Goal: Register for event/course

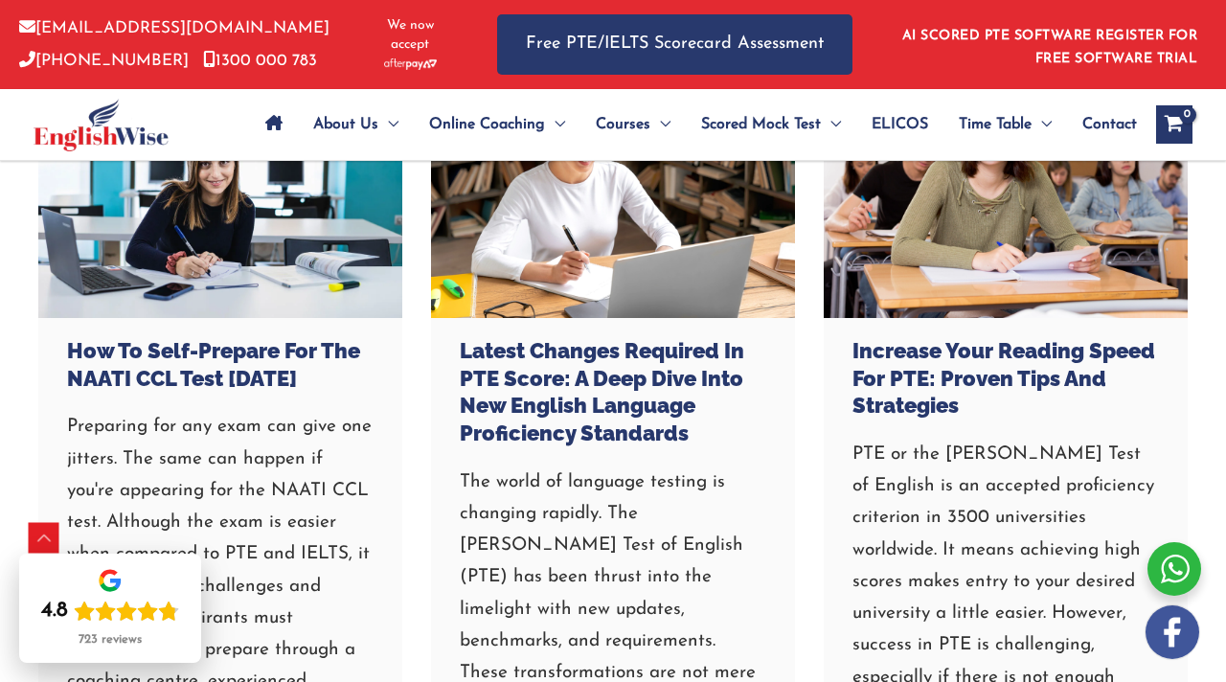
scroll to position [7355, 0]
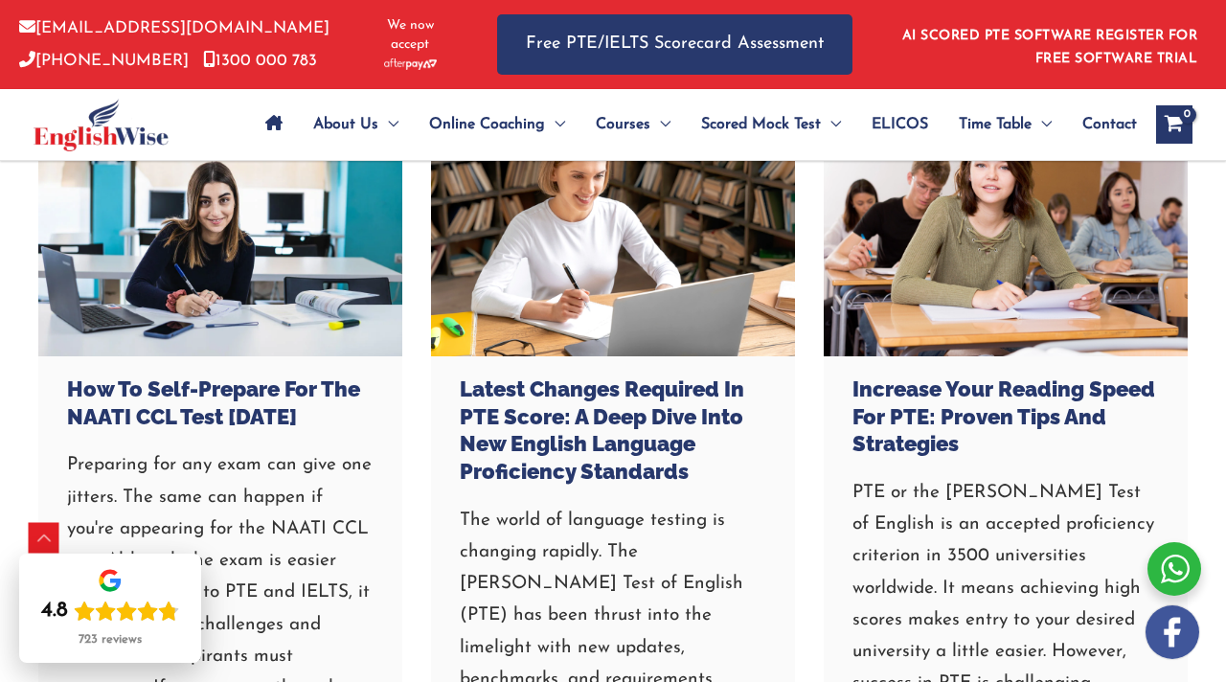
click at [306, 416] on h3 "How to Self-Prepare for the NAATI CCL Test in 30 Days" at bounding box center [220, 402] width 306 height 55
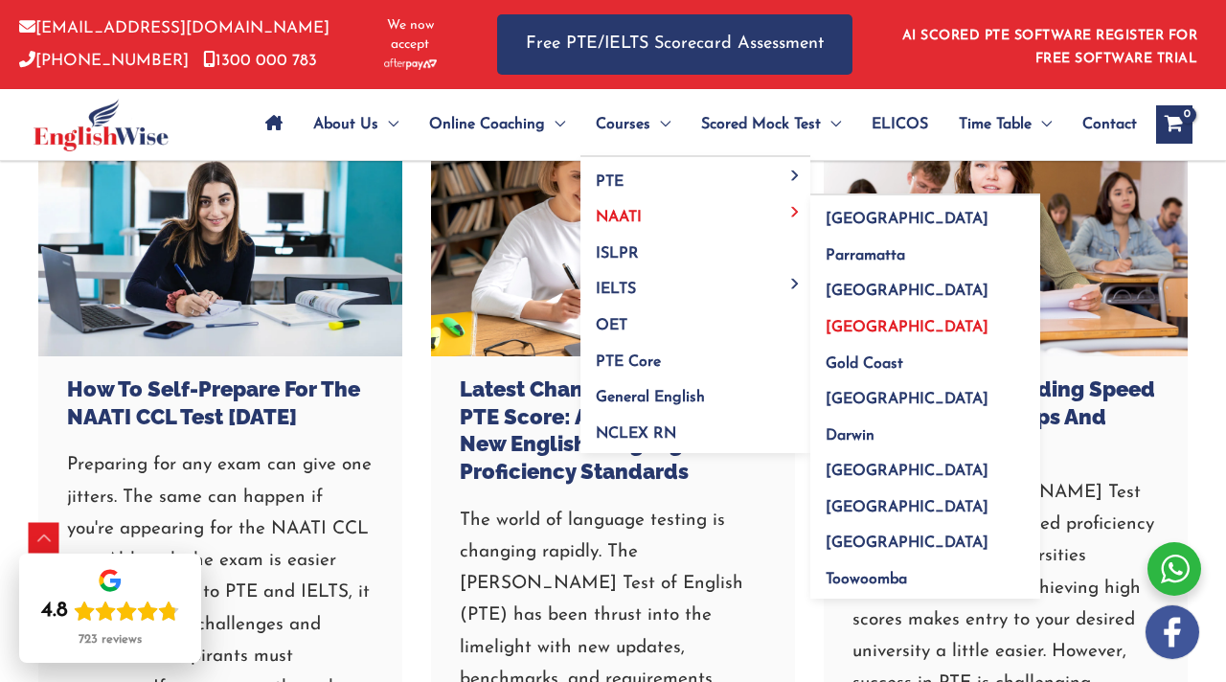
click at [864, 328] on span "[GEOGRAPHIC_DATA]" at bounding box center [907, 327] width 163 height 15
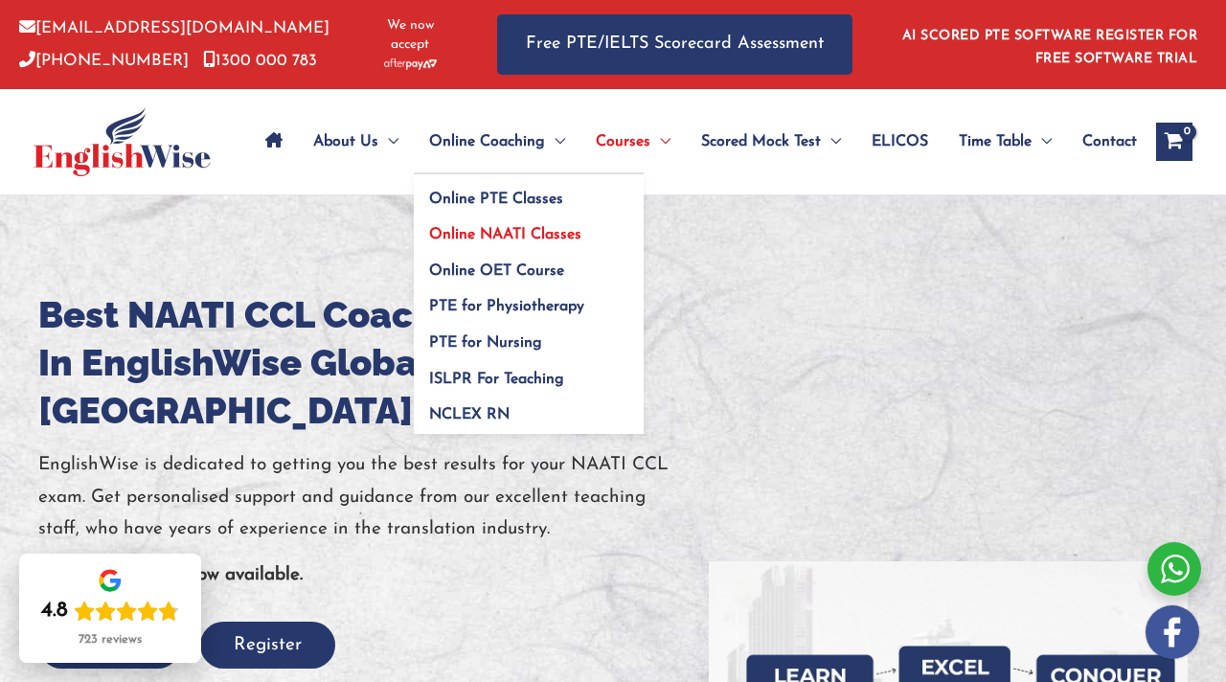
click at [470, 227] on span "Online NAATI Classes" at bounding box center [505, 234] width 152 height 15
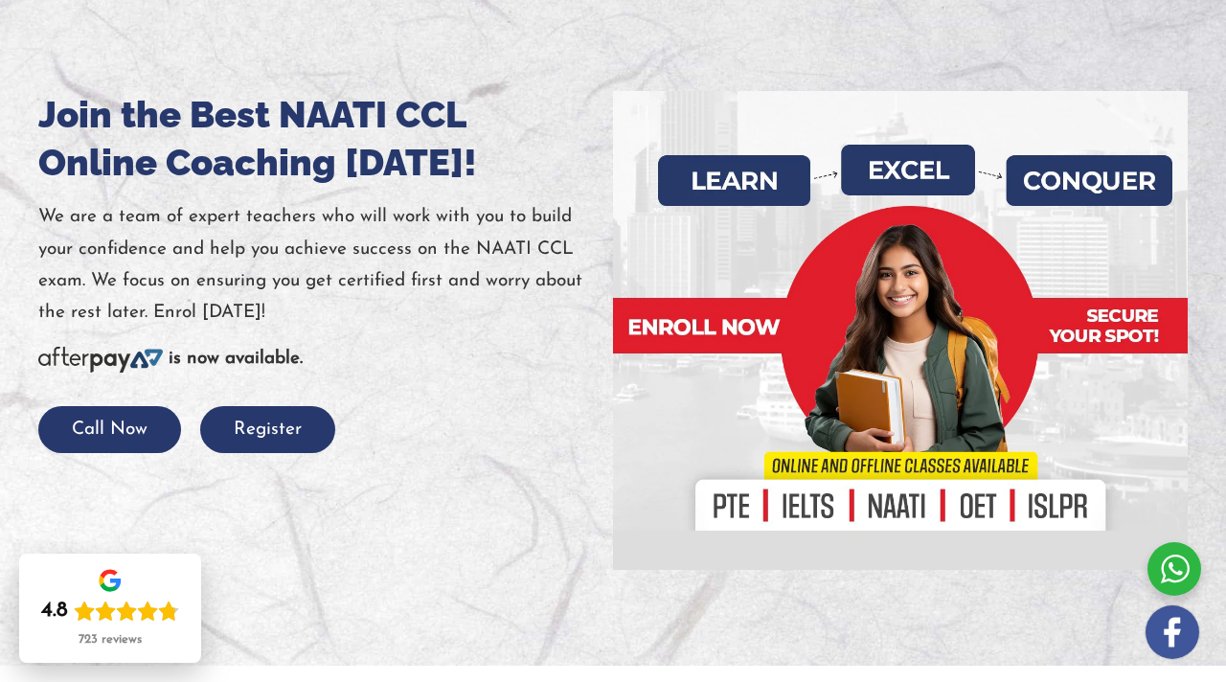
scroll to position [192, 0]
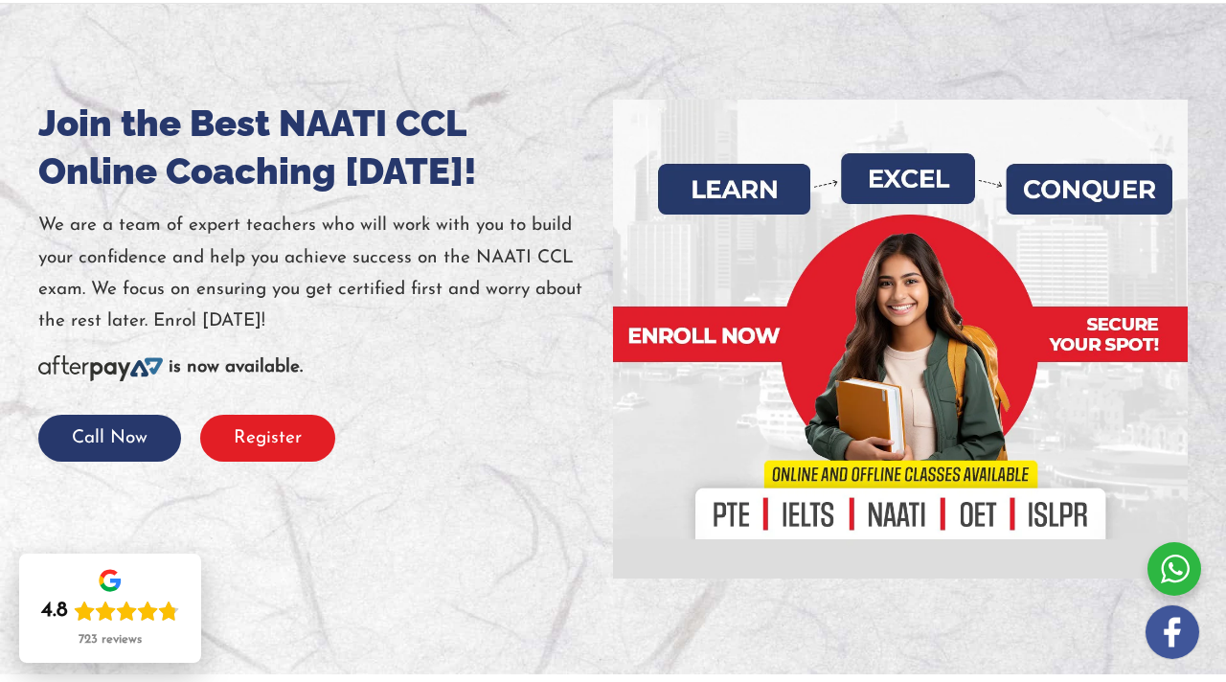
click at [270, 462] on button "Register" at bounding box center [267, 438] width 135 height 47
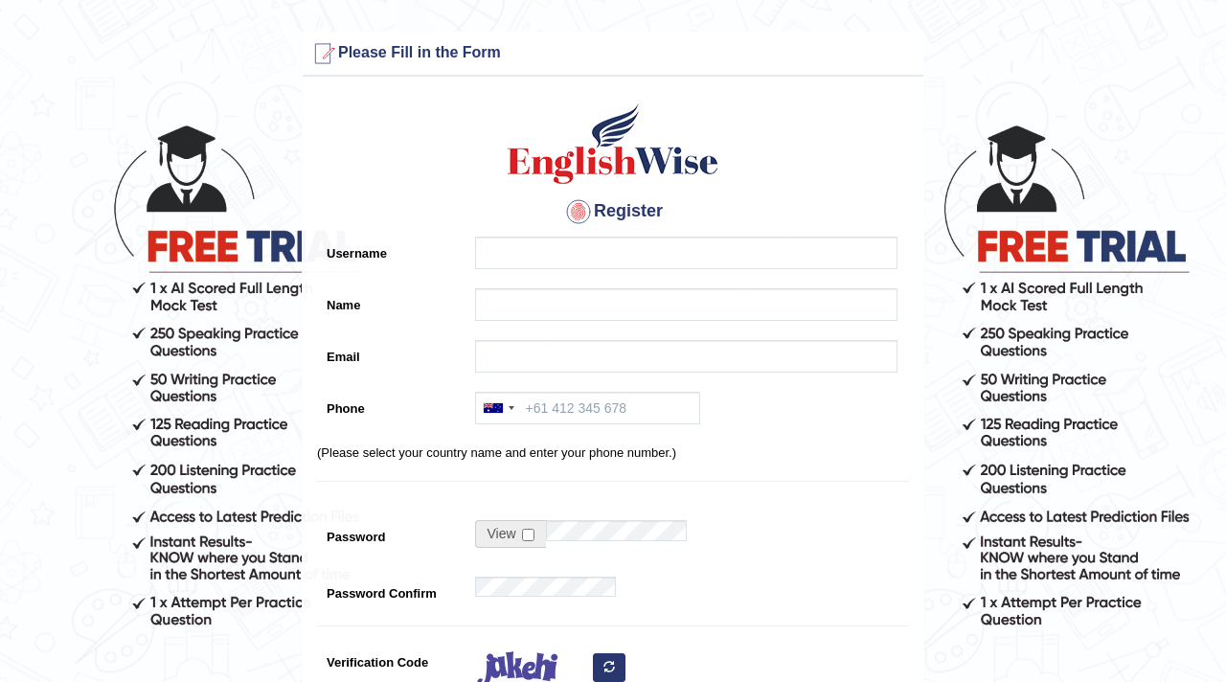
click at [909, 202] on div "Register Username Name Email Phone [GEOGRAPHIC_DATA] +61 [GEOGRAPHIC_DATA] ([GE…" at bounding box center [613, 477] width 621 height 782
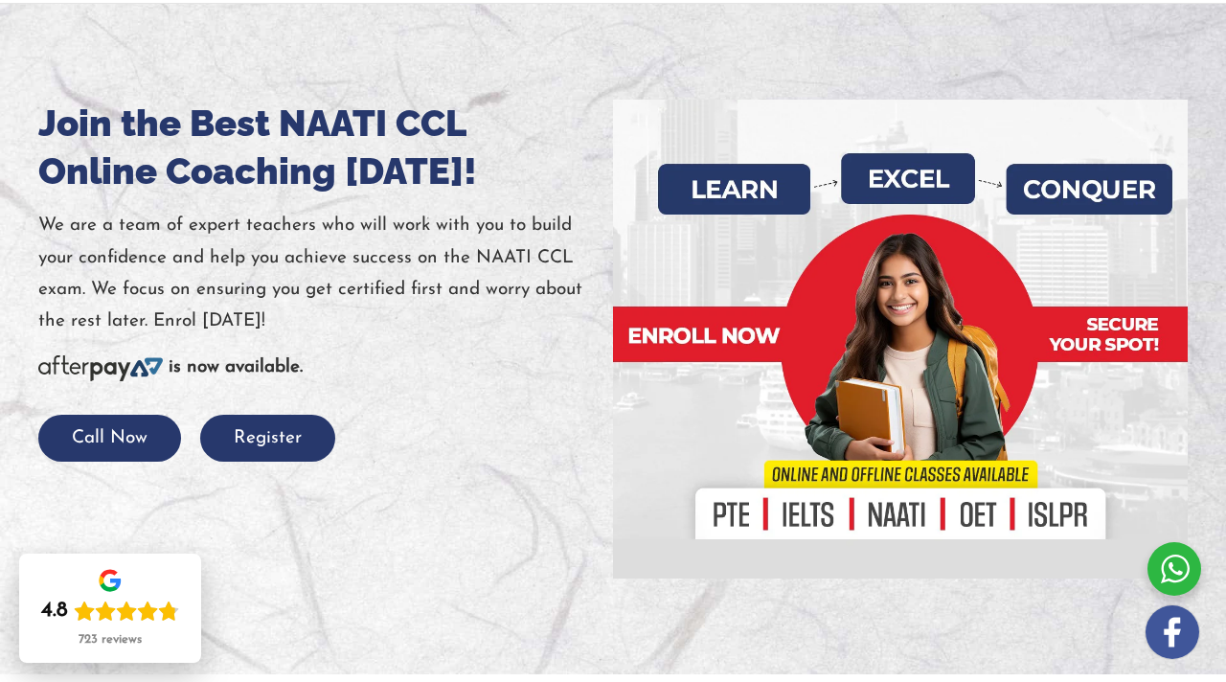
click at [440, 506] on div "Join the Best NAATI CCL Online Coaching Today! We are a team of expert teachers…" at bounding box center [325, 339] width 575 height 479
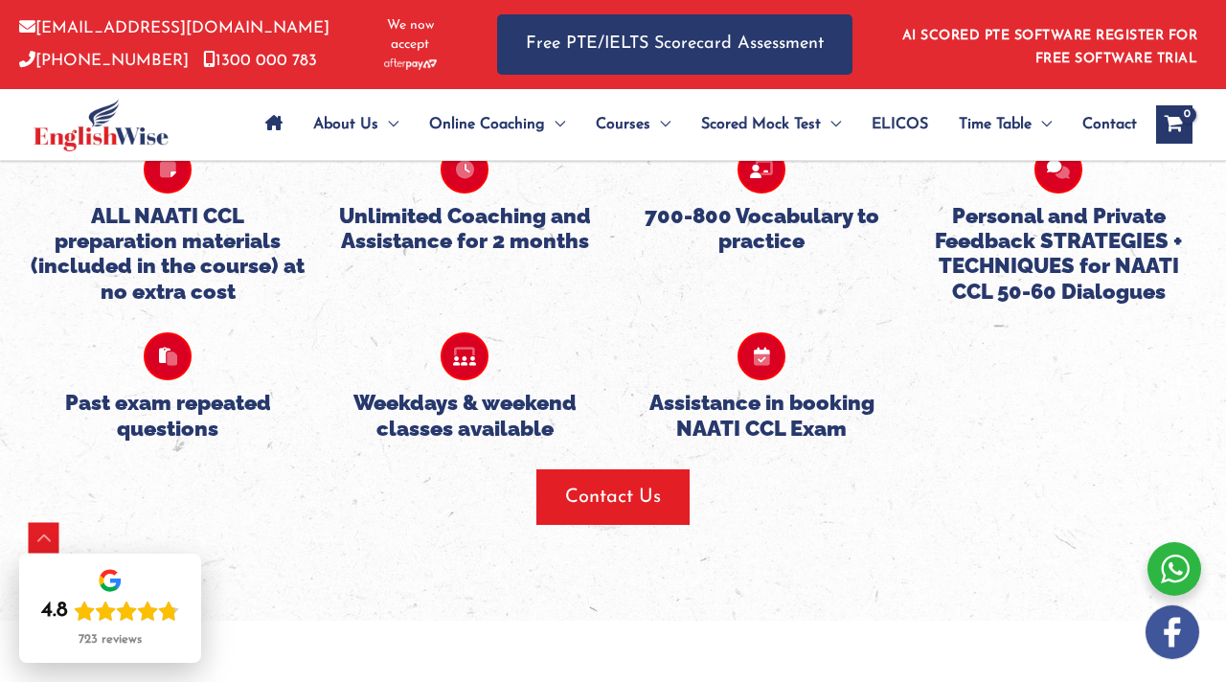
scroll to position [1954, 0]
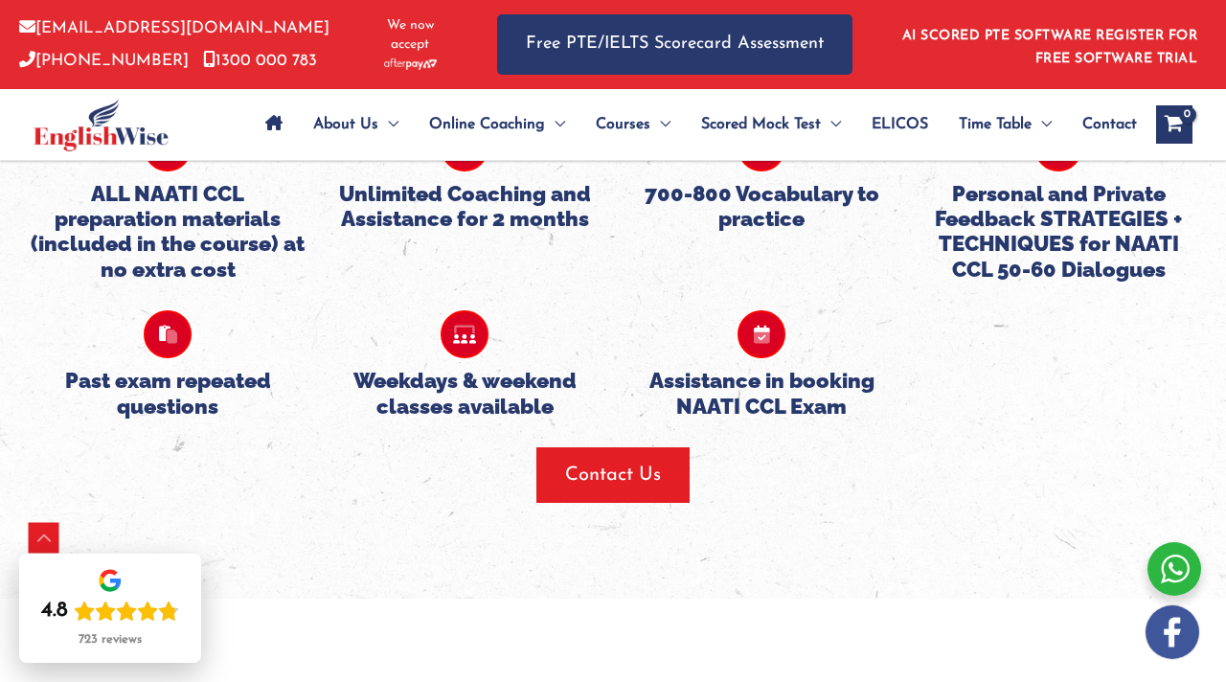
click at [963, 599] on div at bounding box center [613, 276] width 1226 height 645
click at [771, 358] on icon at bounding box center [761, 334] width 48 height 48
click at [858, 498] on div "Contact Us" at bounding box center [613, 475] width 1188 height 56
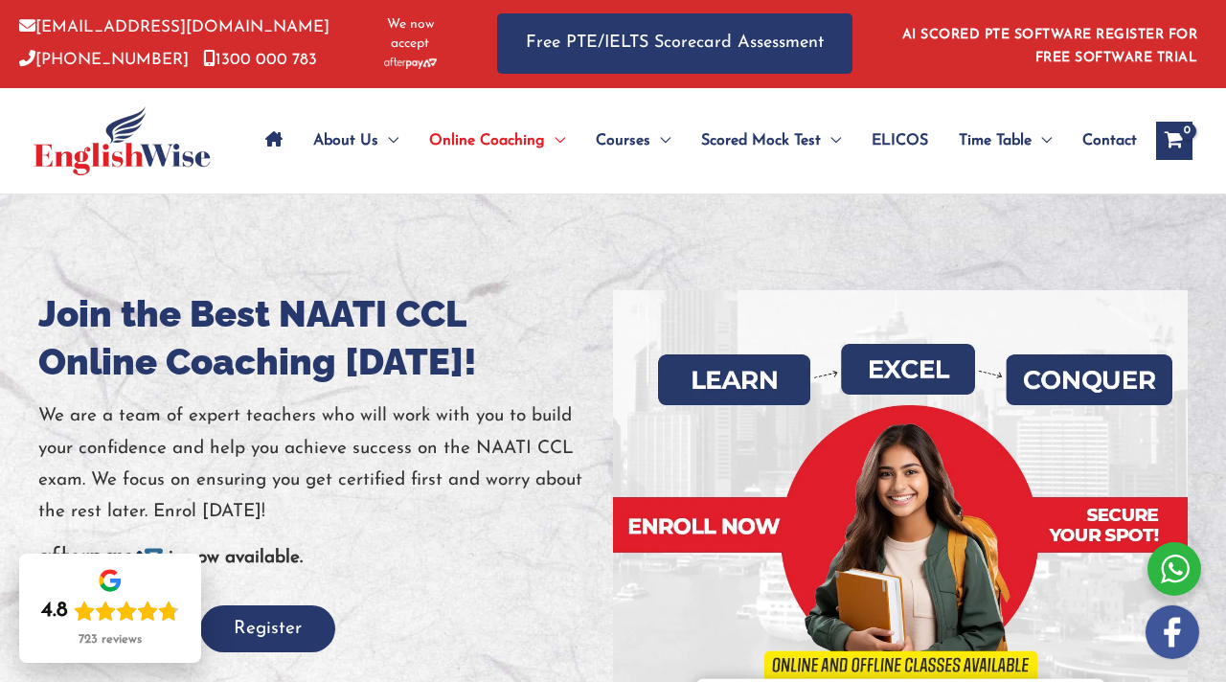
scroll to position [0, 0]
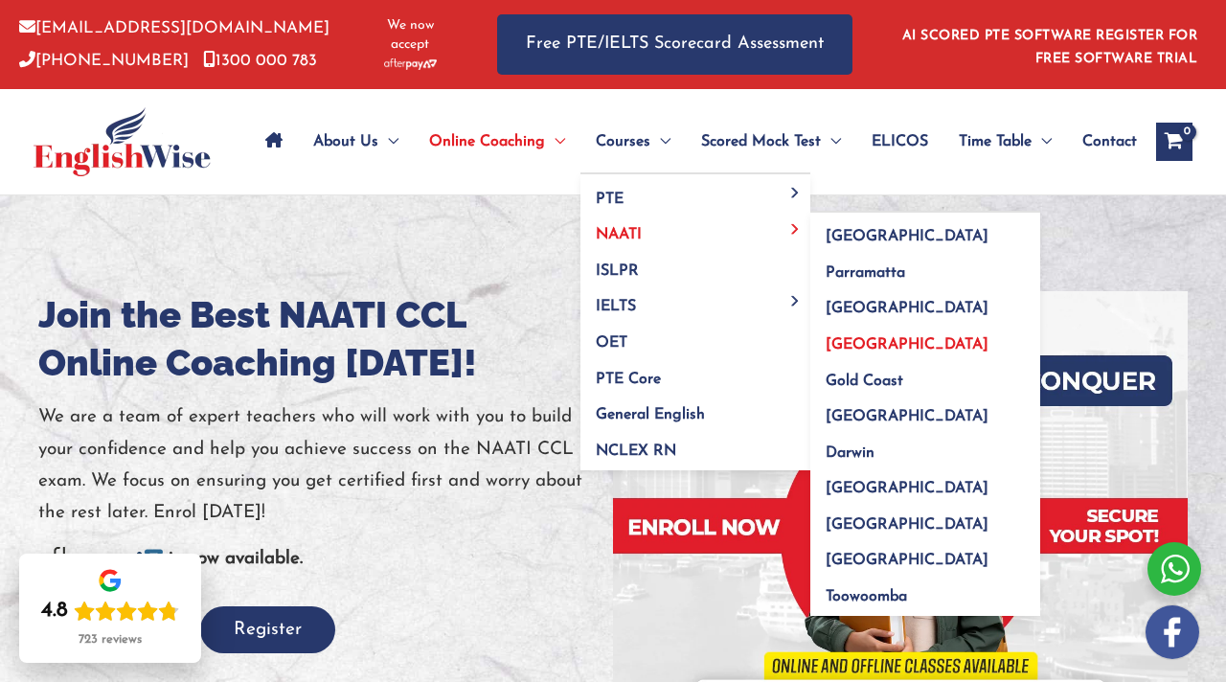
click at [852, 337] on span "[GEOGRAPHIC_DATA]" at bounding box center [907, 344] width 163 height 15
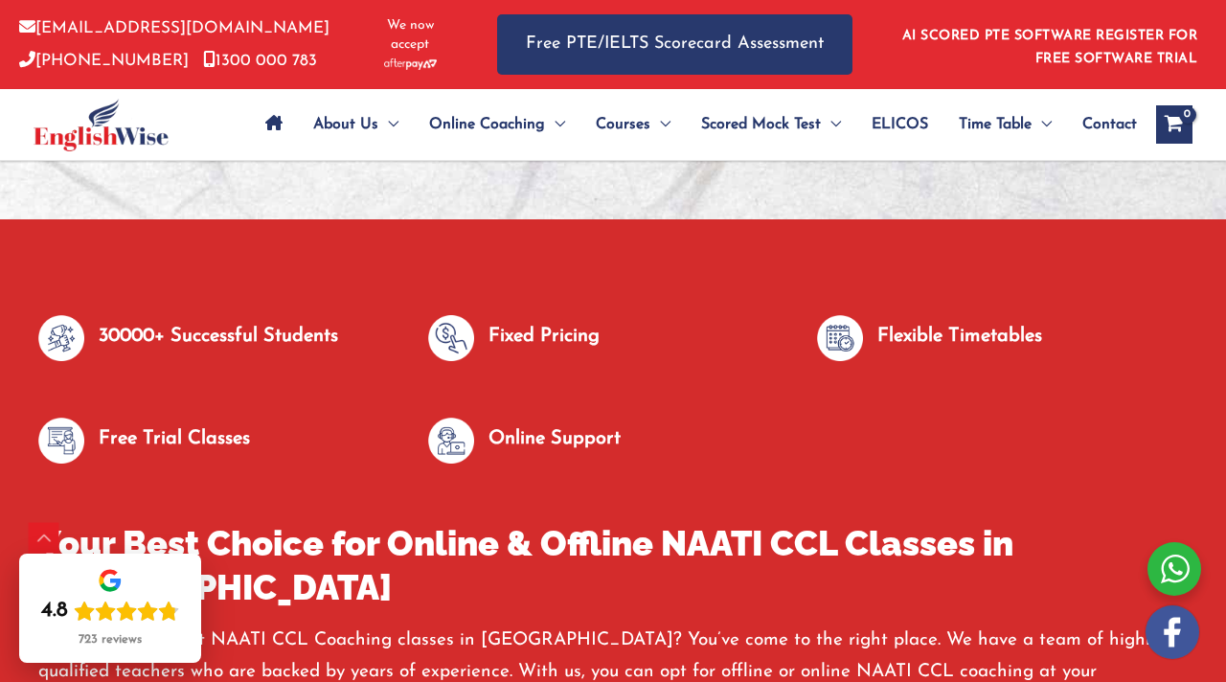
scroll to position [946, 0]
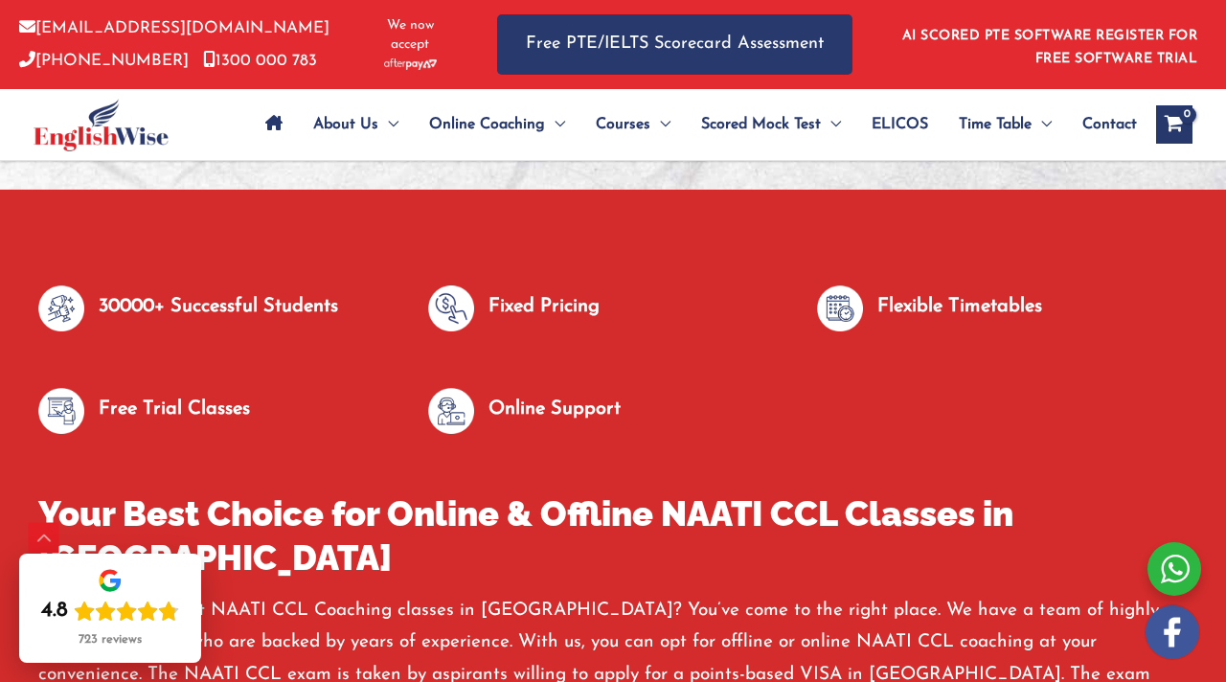
click at [116, 425] on p "Free Trial Classes" at bounding box center [174, 410] width 151 height 32
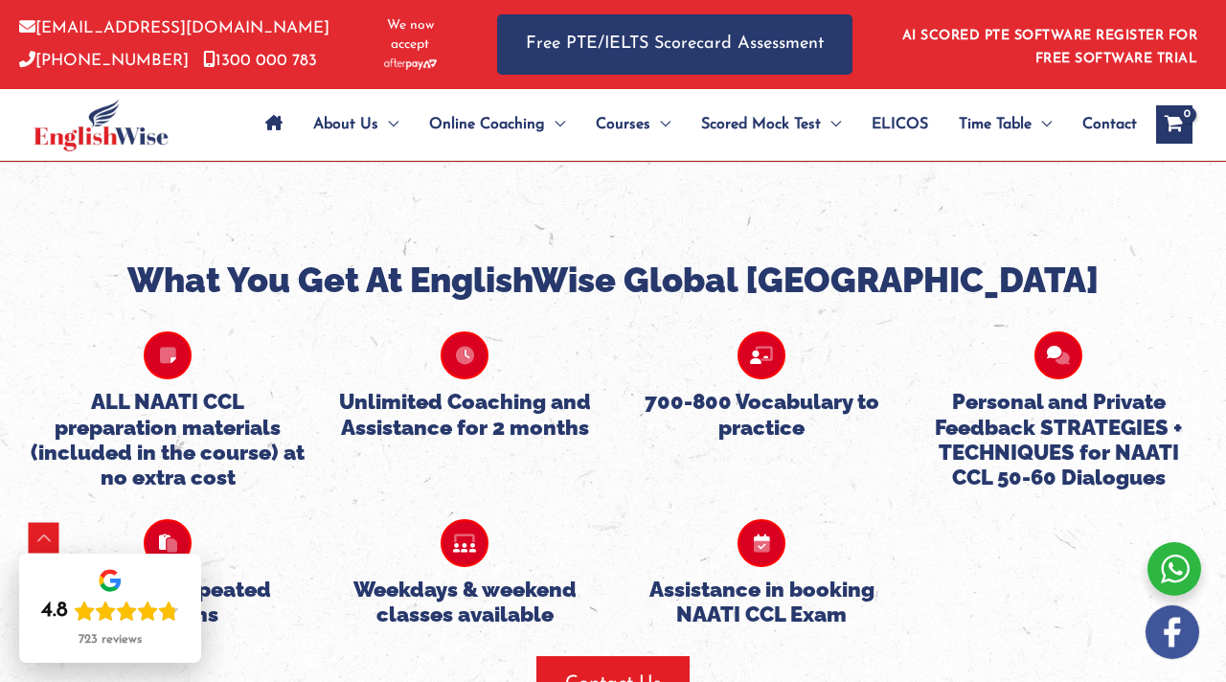
scroll to position [1981, 0]
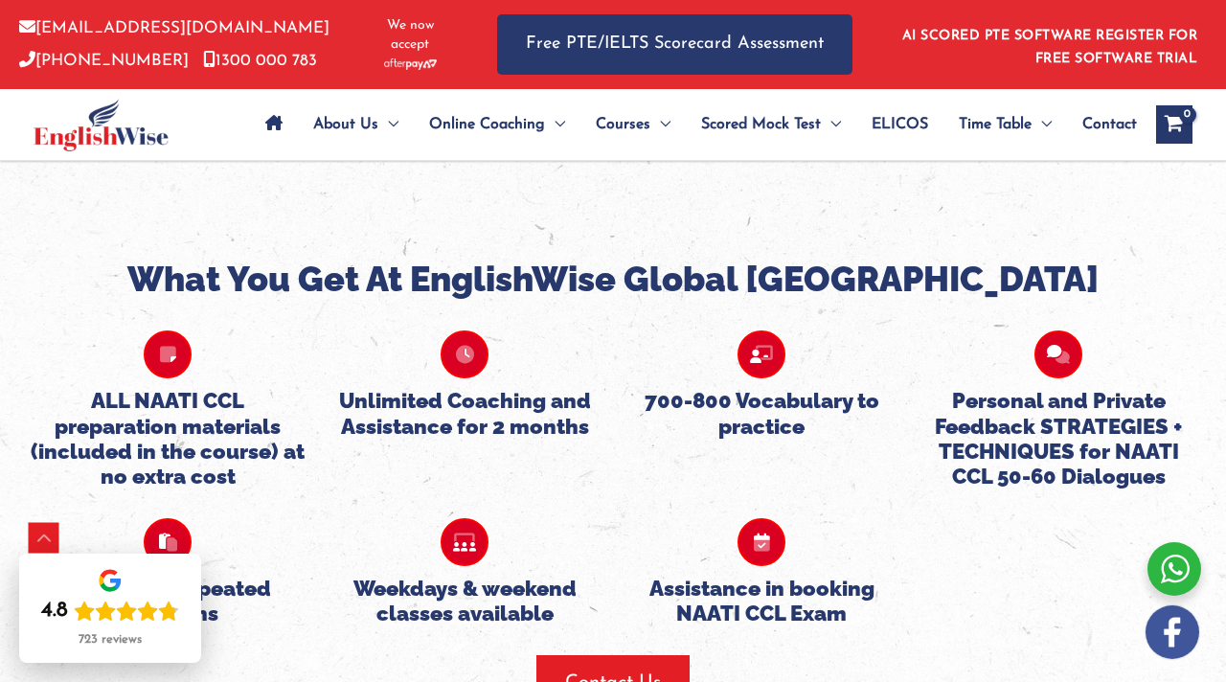
click at [1035, 257] on h2 "What You Get At EnglishWise Global [GEOGRAPHIC_DATA]" at bounding box center [613, 279] width 1188 height 45
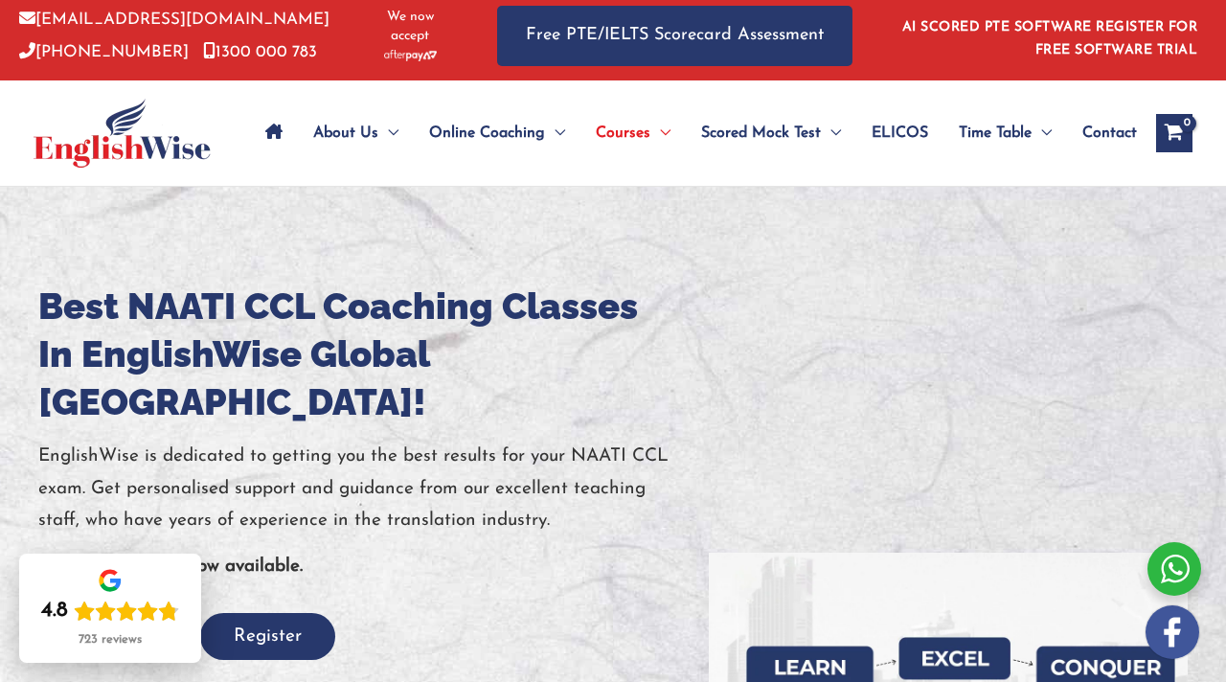
scroll to position [0, 0]
